Goal: Information Seeking & Learning: Learn about a topic

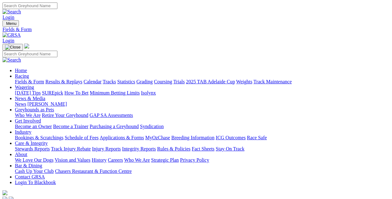
click at [21, 32] on img at bounding box center [11, 35] width 18 height 6
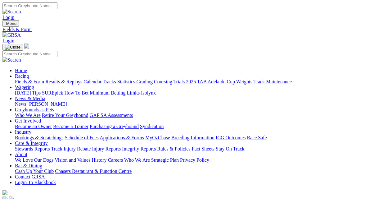
type input "Tuesday, 2 Sep 2025"
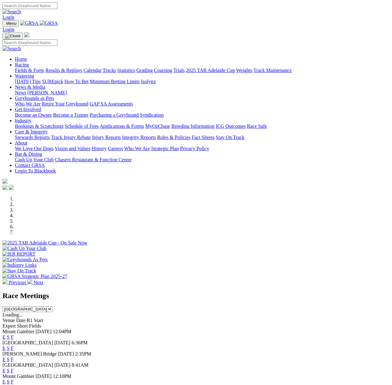
click at [52, 198] on select "South Australia New South Wales Northern Territory Queensland Tasmania Victoria…" at bounding box center [27, 309] width 50 height 6
select select "QLD"
click at [52, 198] on select "[GEOGRAPHIC_DATA] [GEOGRAPHIC_DATA] [GEOGRAPHIC_DATA] [GEOGRAPHIC_DATA] [GEOGRA…" at bounding box center [27, 309] width 50 height 6
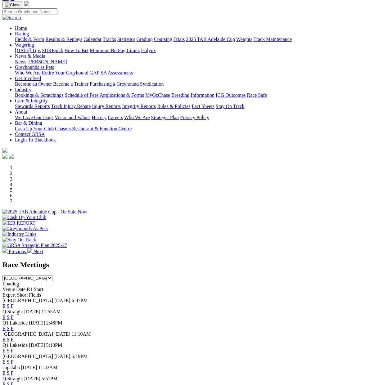
click at [14, 198] on link "F" at bounding box center [12, 305] width 3 height 5
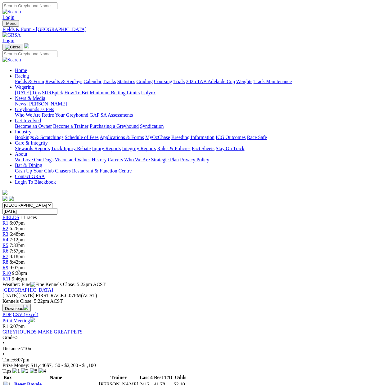
click at [31, 304] on button "Download" at bounding box center [16, 308] width 28 height 8
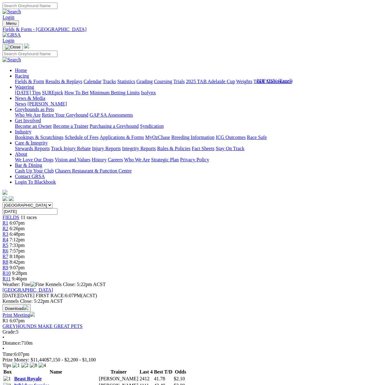
click at [151, 287] on div "[GEOGRAPHIC_DATA] [DATE] FIRST RACE: 6:07PM(ACST) Kennels Close: 5:22pm ACST Do…" at bounding box center [195, 302] width 387 height 31
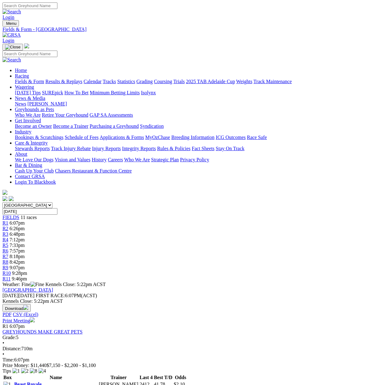
drag, startPoint x: 299, startPoint y: 162, endPoint x: 331, endPoint y: 167, distance: 32.9
click at [52, 202] on select "[GEOGRAPHIC_DATA] [GEOGRAPHIC_DATA] [GEOGRAPHIC_DATA] [GEOGRAPHIC_DATA] [GEOGRA…" at bounding box center [27, 205] width 50 height 6
click at [24, 202] on select "South Australia New South Wales Northern Territory Queensland Tasmania Victoria…" at bounding box center [27, 205] width 50 height 6
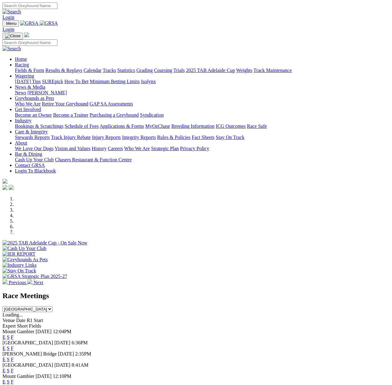
select select "QLD"
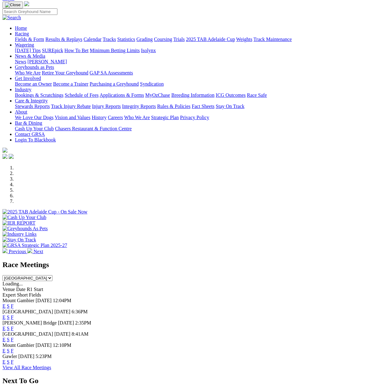
scroll to position [31, 0]
click at [14, 315] on link "F" at bounding box center [12, 317] width 3 height 5
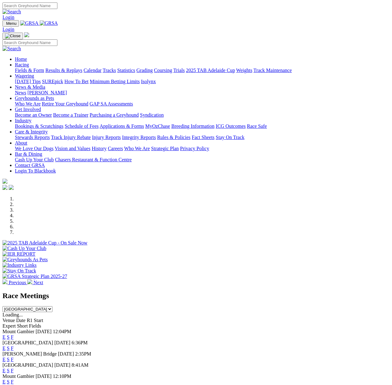
scroll to position [31, 0]
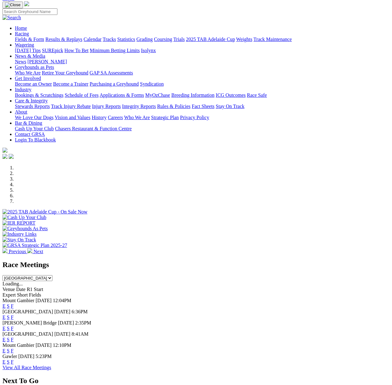
click at [52, 275] on select "[GEOGRAPHIC_DATA] [GEOGRAPHIC_DATA] [GEOGRAPHIC_DATA] [GEOGRAPHIC_DATA] [GEOGRA…" at bounding box center [27, 278] width 50 height 6
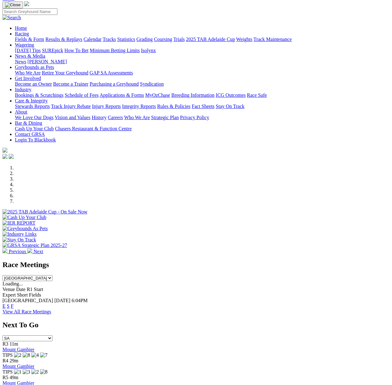
click at [52, 275] on select "South Australia New South Wales Northern Territory Queensland Tasmania Victoria…" at bounding box center [27, 278] width 50 height 6
select select "QLD"
click at [52, 275] on select "South Australia New South Wales Northern Territory Queensland Tasmania Victoria…" at bounding box center [27, 278] width 50 height 6
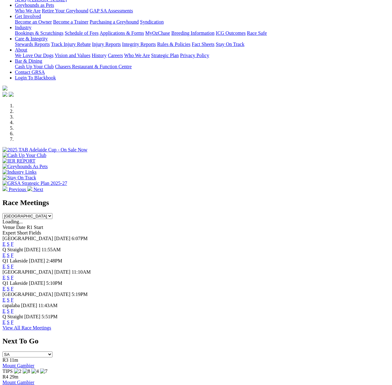
scroll to position [62, 0]
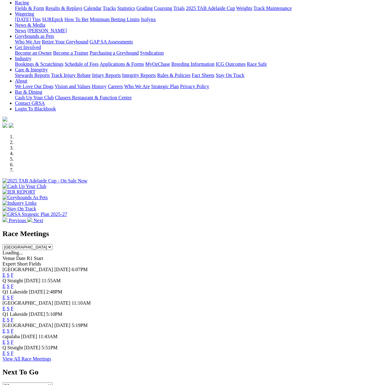
click at [14, 284] on link "F" at bounding box center [12, 286] width 3 height 5
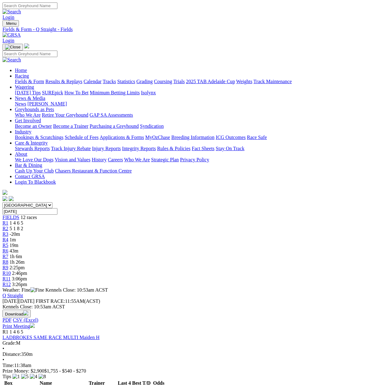
scroll to position [0, 104]
click at [252, 79] on link "Weights" at bounding box center [244, 81] width 16 height 5
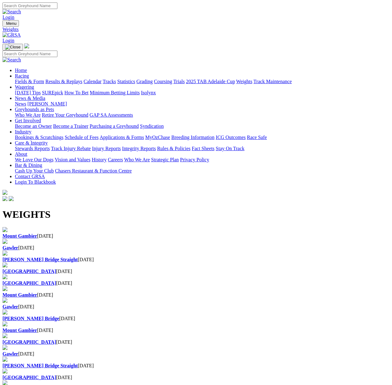
click at [28, 79] on link "Fields & Form" at bounding box center [29, 81] width 29 height 5
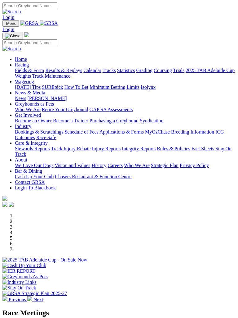
click at [5, 25] on img "Toggle navigation" at bounding box center [5, 25] width 0 height 0
click at [20, 34] on img "Toggle navigation" at bounding box center [13, 36] width 16 height 5
click at [5, 25] on img "Toggle navigation" at bounding box center [5, 25] width 0 height 0
click at [29, 67] on link "Racing" at bounding box center [22, 64] width 14 height 5
click at [83, 73] on link "Calendar" at bounding box center [92, 70] width 18 height 5
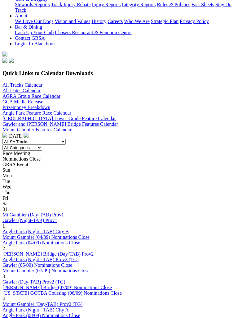
scroll to position [186, 0]
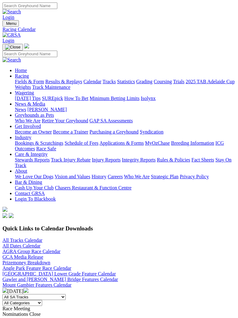
click at [42, 300] on select "All Categories Race Meetings GRSA Events Nomination Dates" at bounding box center [22, 303] width 40 height 6
select select "0"
click at [42, 300] on select "All Categories Race Meetings GRSA Events Nomination Dates" at bounding box center [22, 303] width 40 height 6
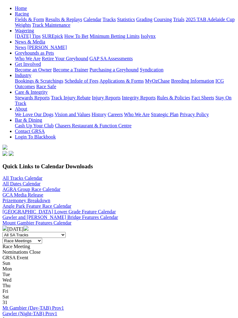
scroll to position [93, 0]
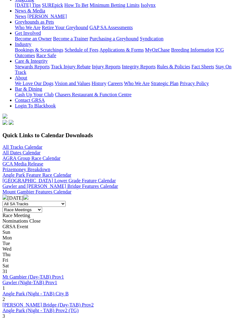
click at [42, 207] on select "All Categories Race Meetings GRSA Events Nomination Dates" at bounding box center [22, 210] width 40 height 6
select select "1"
click at [42, 207] on select "All Categories Race Meetings GRSA Events Nomination Dates" at bounding box center [22, 210] width 40 height 6
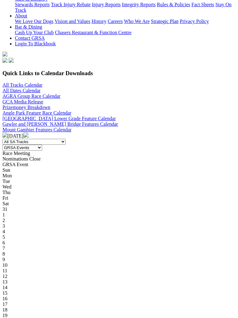
scroll to position [124, 0]
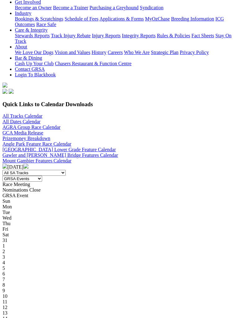
click at [42, 176] on select "All Categories Race Meetings GRSA Events Nomination Dates" at bounding box center [22, 179] width 40 height 6
select select "0"
click at [42, 176] on select "All Categories Race Meetings GRSA Events Nomination Dates" at bounding box center [22, 179] width 40 height 6
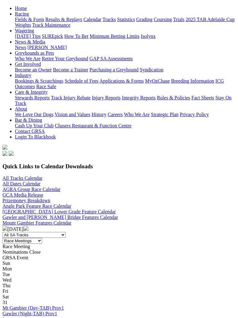
scroll to position [93, 0]
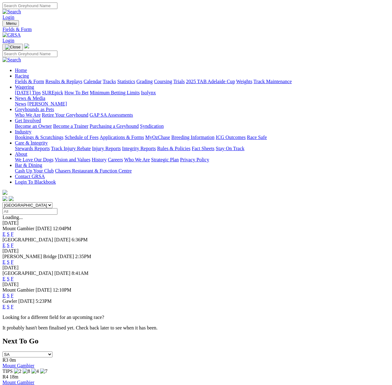
click at [14, 231] on link "F" at bounding box center [12, 233] width 3 height 5
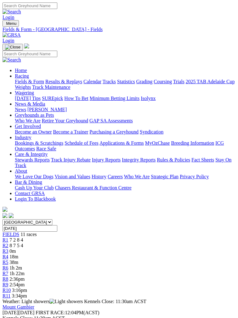
click at [17, 231] on span "FIELDS" at bounding box center [10, 233] width 17 height 5
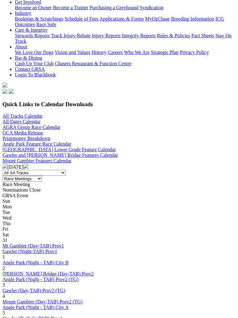
scroll to position [186, 0]
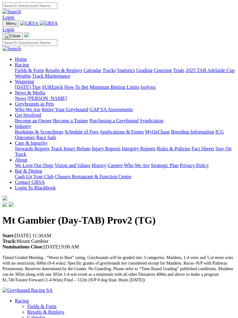
scroll to position [31, 0]
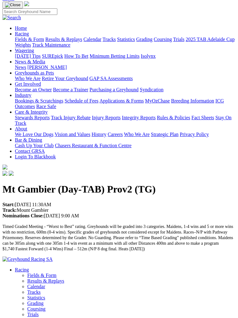
click at [85, 224] on span "Timed Graded Meeting - “Worst to Best” rating. Greyhounds will be graded into 3…" at bounding box center [117, 237] width 231 height 27
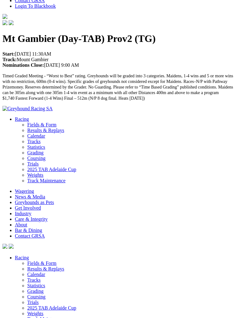
scroll to position [0, 0]
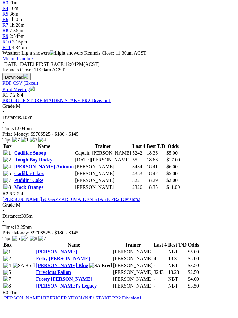
scroll to position [31, 0]
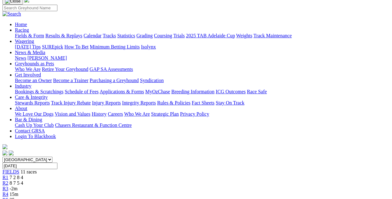
scroll to position [108, 0]
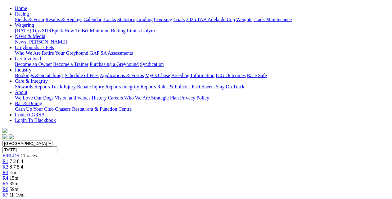
scroll to position [93, 0]
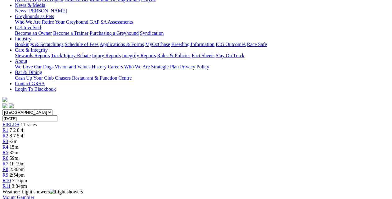
drag, startPoint x: 365, startPoint y: 112, endPoint x: 366, endPoint y: 124, distance: 12.2
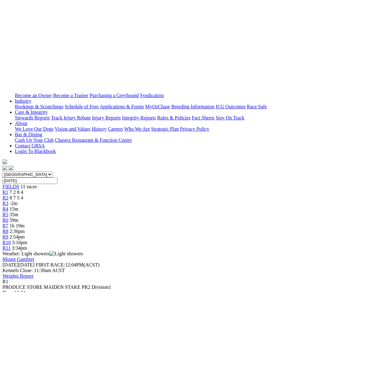
scroll to position [0, 0]
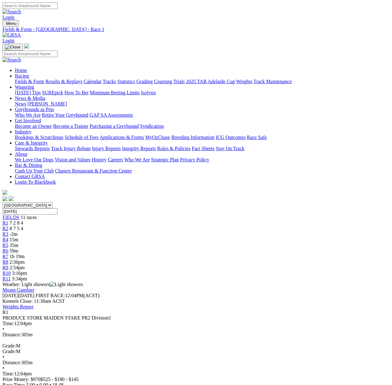
click at [184, 198] on div "Mount Gambier Thursday 25 Sep 2025 FIRST RACE: 12:04PM(ACST) Kennels Close: 11:…" at bounding box center [195, 298] width 387 height 22
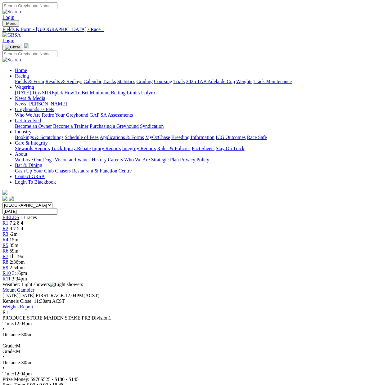
click at [34, 198] on link "Weights Report" at bounding box center [17, 306] width 31 height 5
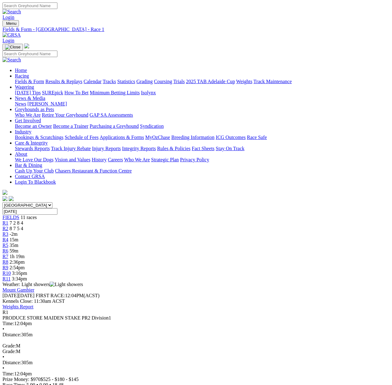
click at [126, 198] on div "R3 -2m" at bounding box center [195, 234] width 387 height 6
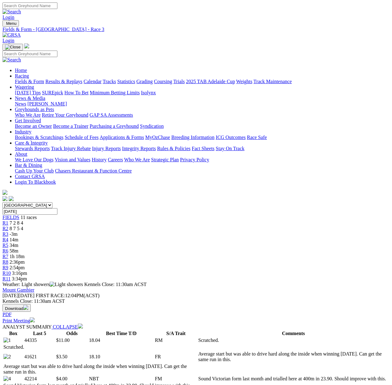
click at [18, 237] on span "14m" at bounding box center [14, 239] width 9 height 5
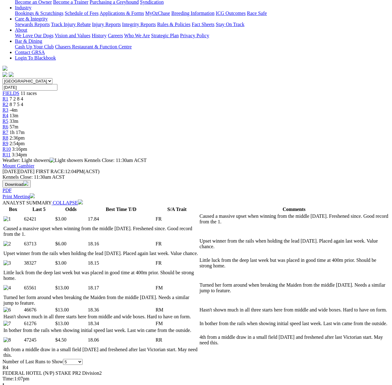
scroll to position [186, 0]
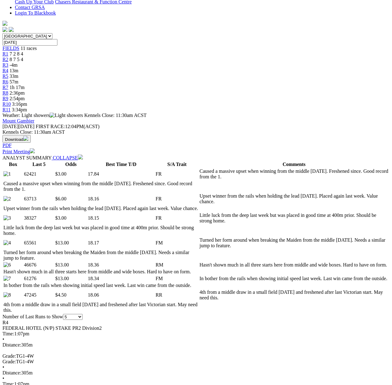
scroll to position [138, 0]
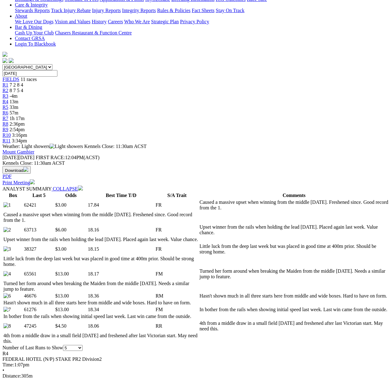
drag, startPoint x: 31, startPoint y: 214, endPoint x: 39, endPoint y: 214, distance: 8.4
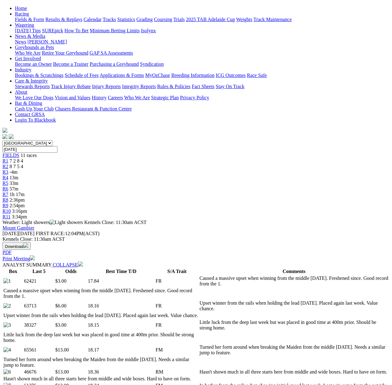
scroll to position [0, 0]
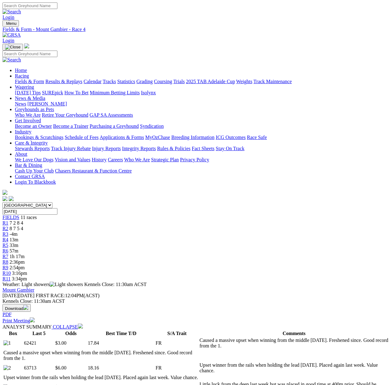
click at [37, 215] on span "11 races" at bounding box center [28, 217] width 16 height 5
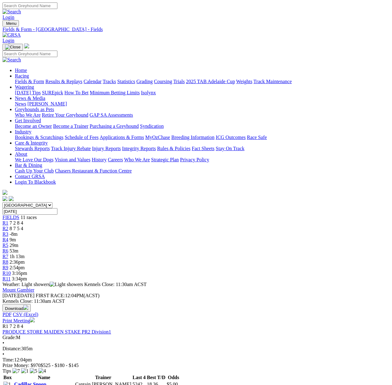
scroll to position [31, 0]
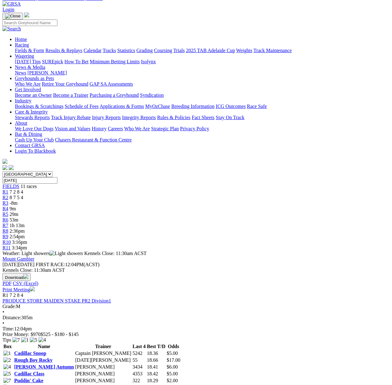
click at [31, 273] on button "Download" at bounding box center [16, 277] width 28 height 8
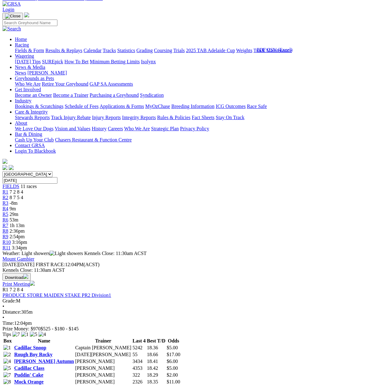
click at [177, 256] on div "Mount Gambier [DATE] FIRST RACE: 12:04PM(ACST) Kennels Close: 11:30am ACST Down…" at bounding box center [195, 271] width 387 height 31
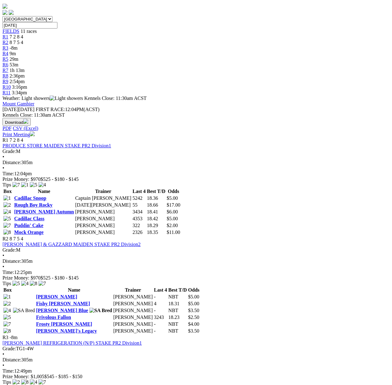
scroll to position [0, 0]
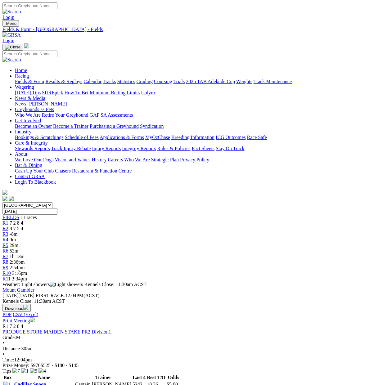
click at [78, 329] on link "PRODUCE STORE MAIDEN STAKE PR2 Division1" at bounding box center [56, 331] width 109 height 5
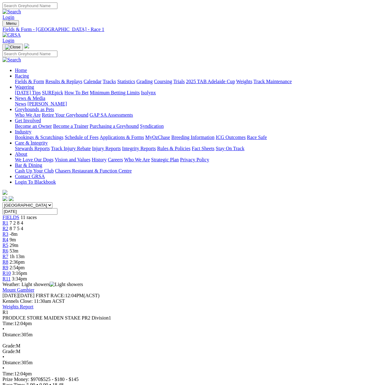
click at [27, 271] on span "3:16pm" at bounding box center [19, 273] width 15 height 5
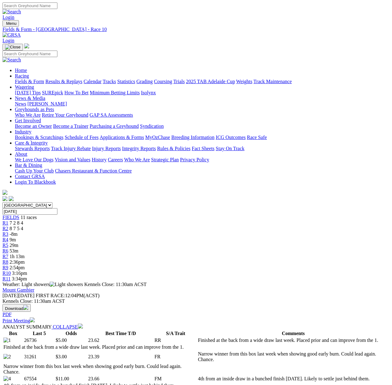
click at [31, 304] on button "Download" at bounding box center [16, 308] width 28 height 8
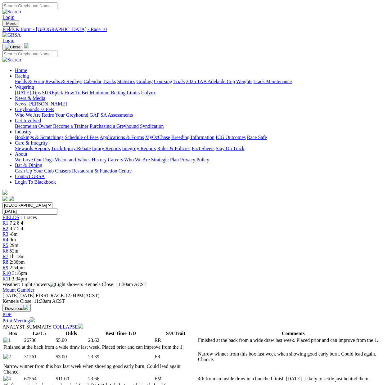
click at [25, 254] on span "1h 13m" at bounding box center [17, 256] width 15 height 5
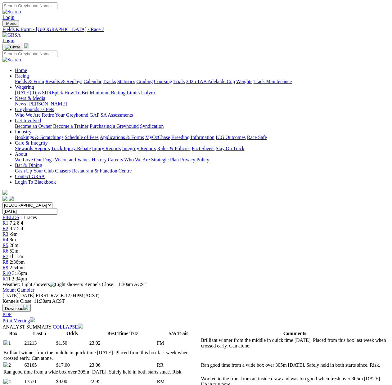
click at [31, 304] on button "Download" at bounding box center [16, 308] width 28 height 8
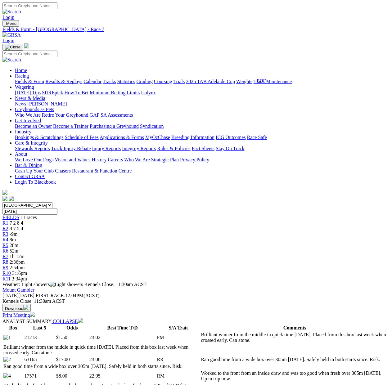
click at [207, 370] on td "Worked to the front from an inside draw and was too good when fresh over 305m S…" at bounding box center [294, 376] width 188 height 12
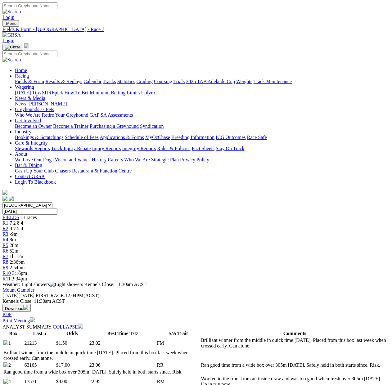
click at [18, 243] on span "28m" at bounding box center [14, 245] width 9 height 5
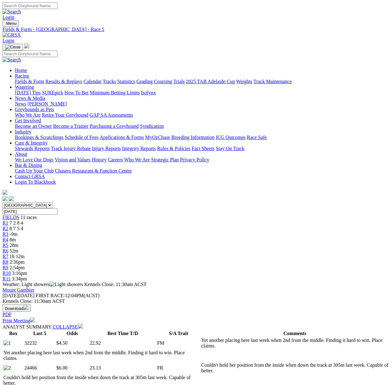
click at [18, 231] on span "-9m" at bounding box center [14, 233] width 8 height 5
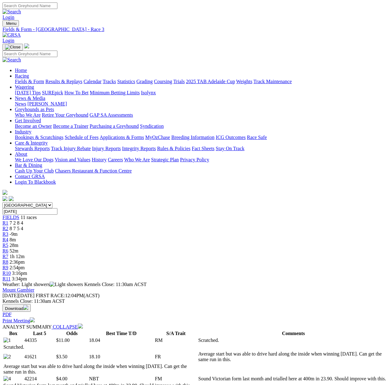
click at [98, 226] on div "R2 8 7 5 4" at bounding box center [195, 229] width 387 height 6
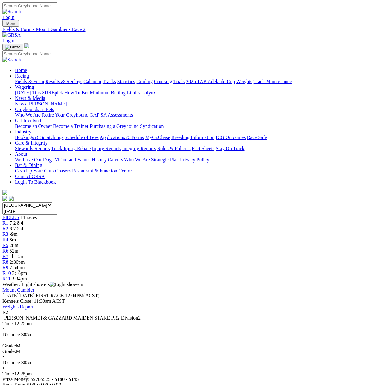
click at [18, 231] on span "-9m" at bounding box center [14, 233] width 8 height 5
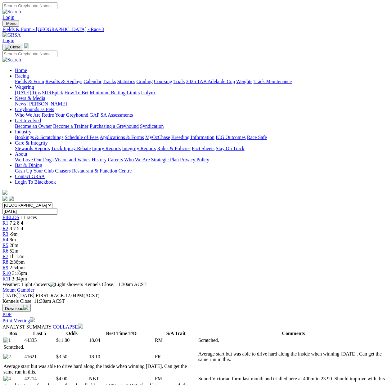
click at [8, 226] on link "R2" at bounding box center [5, 228] width 6 height 5
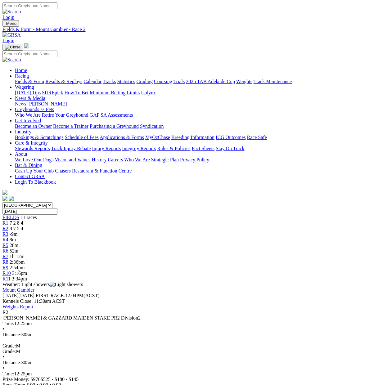
click at [18, 243] on span "28m" at bounding box center [14, 245] width 9 height 5
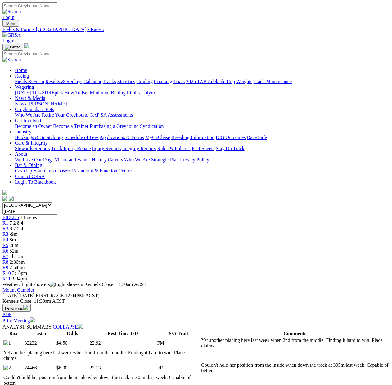
click at [23, 226] on span "8 7 5 4" at bounding box center [17, 228] width 14 height 5
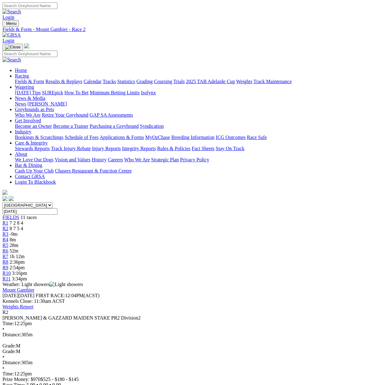
click at [11, 276] on link "R11" at bounding box center [6, 278] width 8 height 5
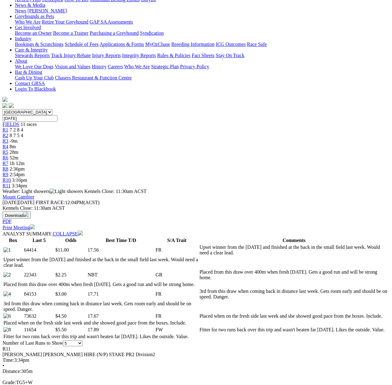
scroll to position [124, 0]
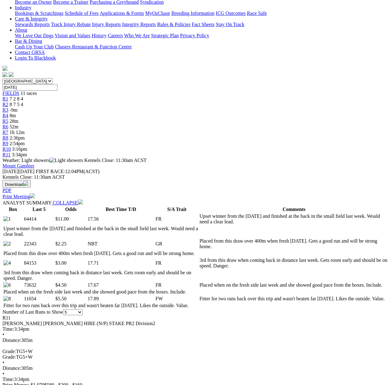
drag, startPoint x: 31, startPoint y: 207, endPoint x: 36, endPoint y: 206, distance: 5.0
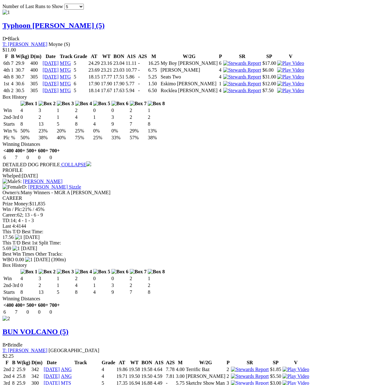
scroll to position [724, 0]
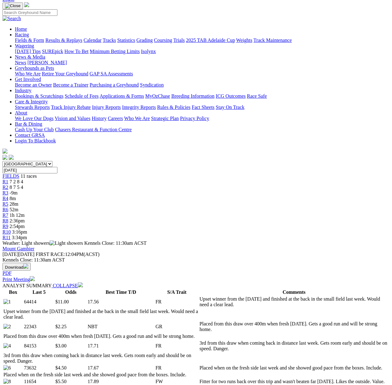
scroll to position [0, 0]
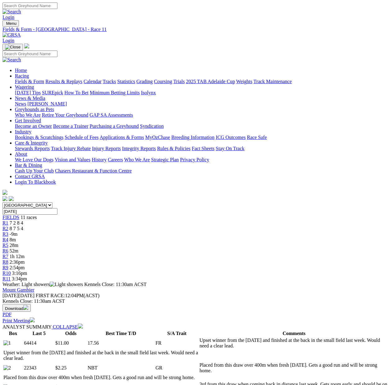
click at [37, 215] on span "11 races" at bounding box center [28, 217] width 16 height 5
